Goal: Information Seeking & Learning: Understand process/instructions

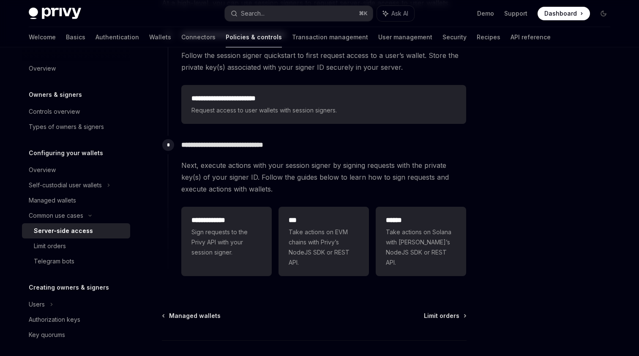
scroll to position [29, 0]
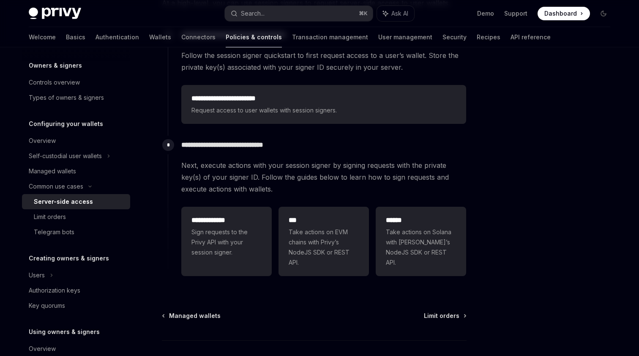
click at [460, 193] on span "Next, execute actions with your session signer by signing requests with the pri…" at bounding box center [323, 177] width 285 height 36
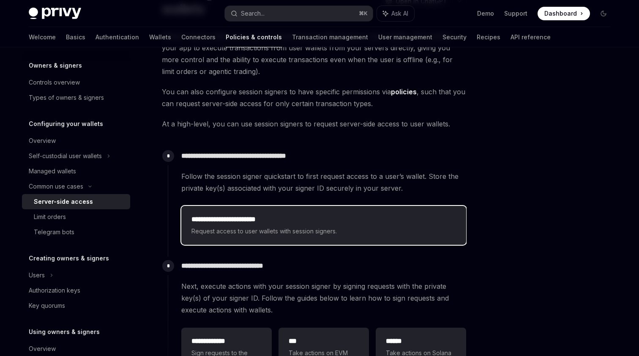
scroll to position [0, 0]
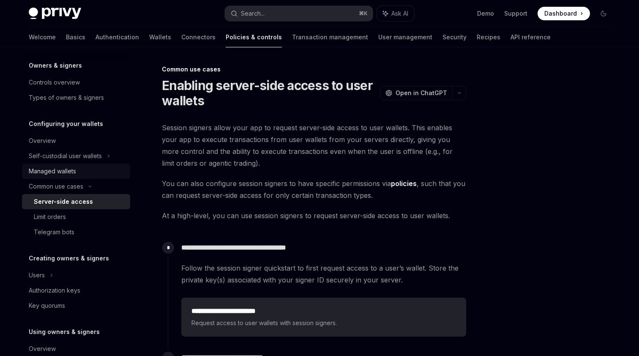
click at [96, 171] on div "Managed wallets" at bounding box center [77, 171] width 96 height 10
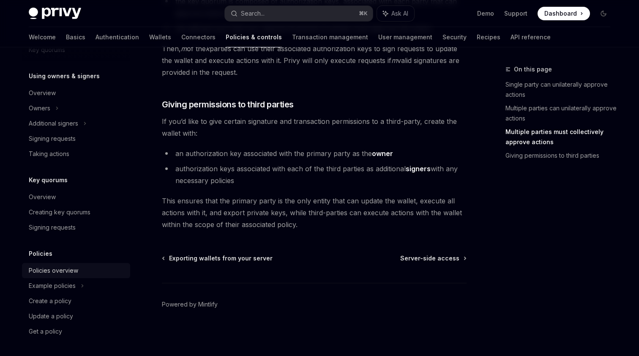
scroll to position [285, 0]
click at [70, 273] on div "Policies overview" at bounding box center [53, 270] width 49 height 10
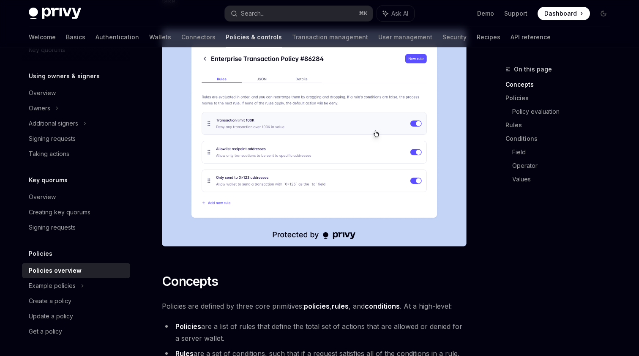
scroll to position [361, 0]
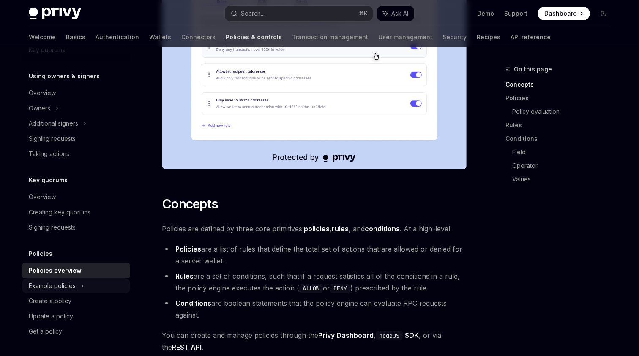
click at [62, 290] on div "Example policies" at bounding box center [52, 286] width 47 height 10
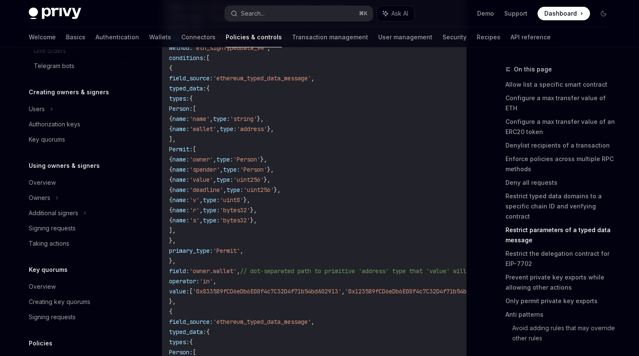
scroll to position [192, 0]
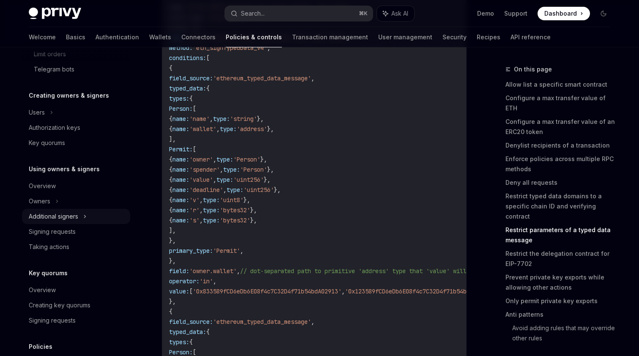
click at [72, 214] on div "Additional signers" at bounding box center [53, 216] width 49 height 10
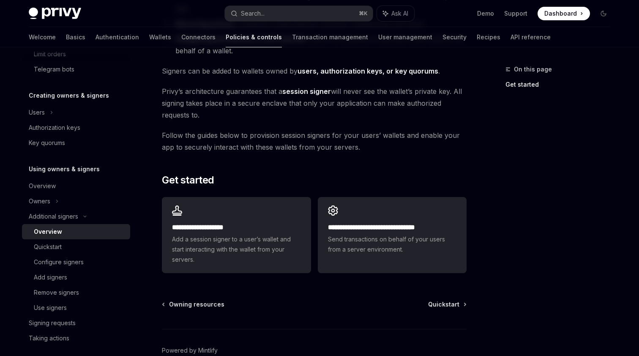
scroll to position [161, 0]
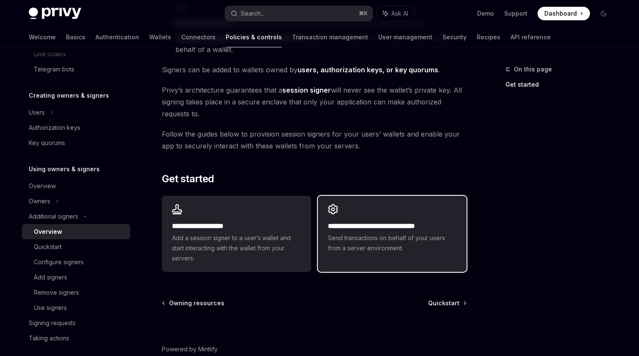
click at [367, 233] on span "Send transactions on behalf of your users from a server environment." at bounding box center [392, 243] width 129 height 20
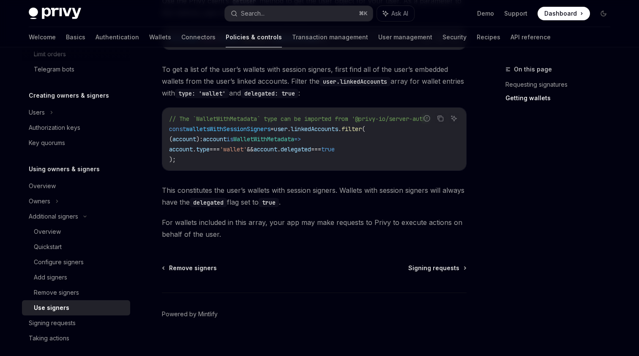
scroll to position [424, 0]
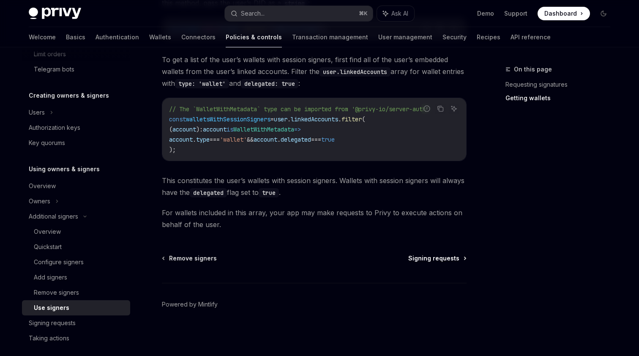
click at [438, 260] on span "Signing requests" at bounding box center [433, 258] width 51 height 8
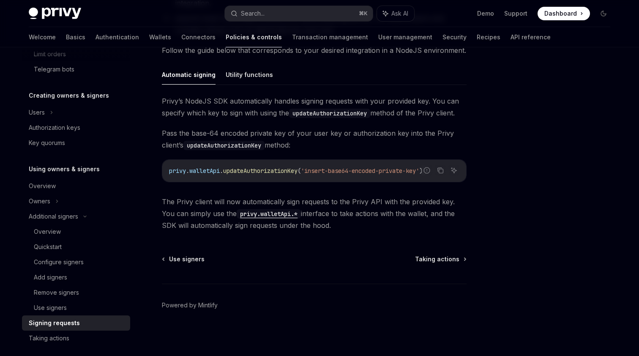
scroll to position [254, 0]
click at [438, 260] on span "Taking actions" at bounding box center [437, 258] width 44 height 8
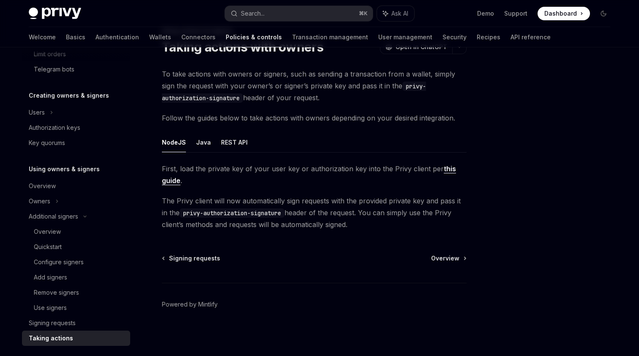
type textarea "*"
